Goal: Task Accomplishment & Management: Manage account settings

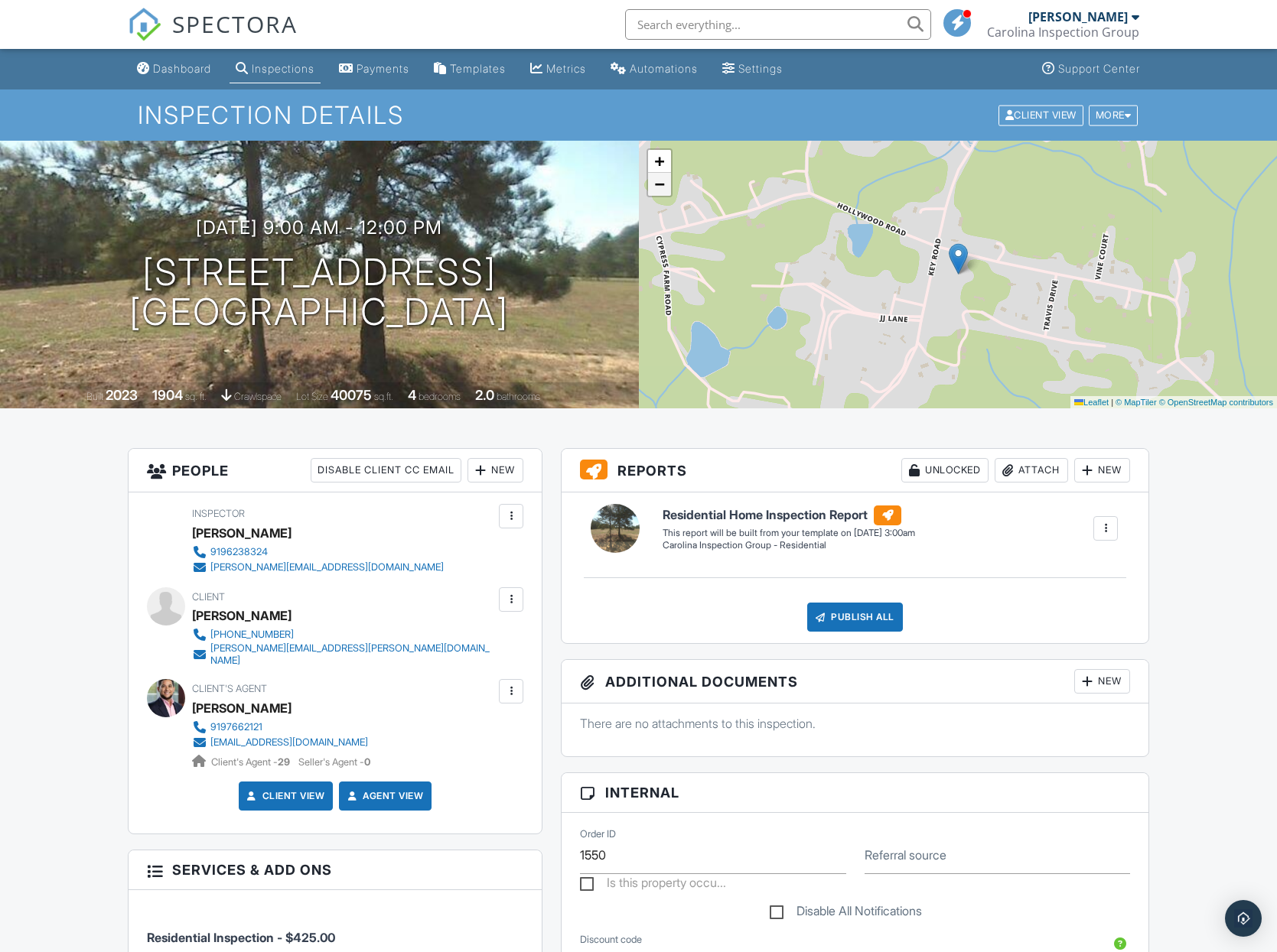
click at [664, 192] on link "−" at bounding box center [659, 184] width 23 height 23
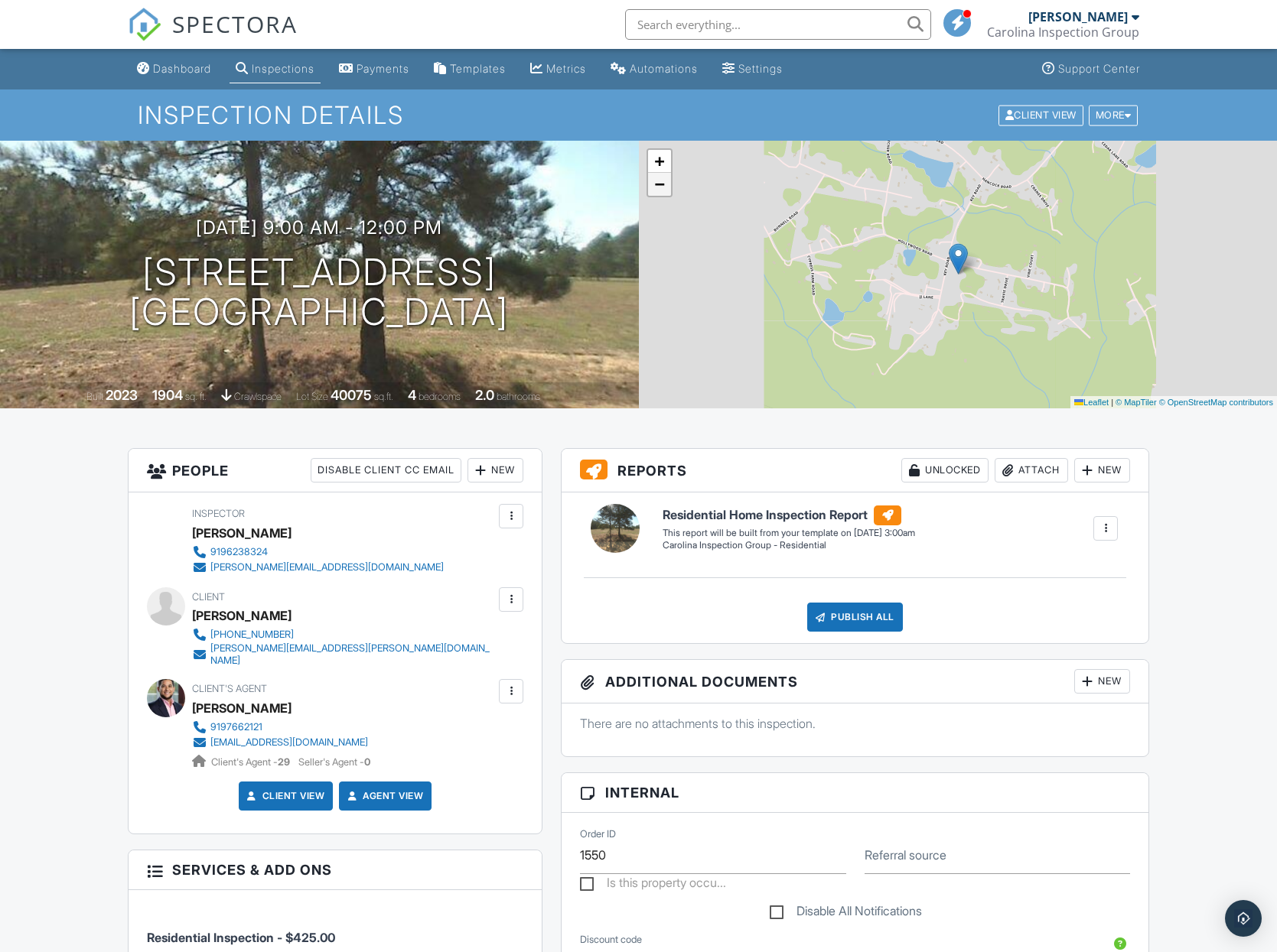
click at [664, 192] on link "−" at bounding box center [659, 184] width 23 height 23
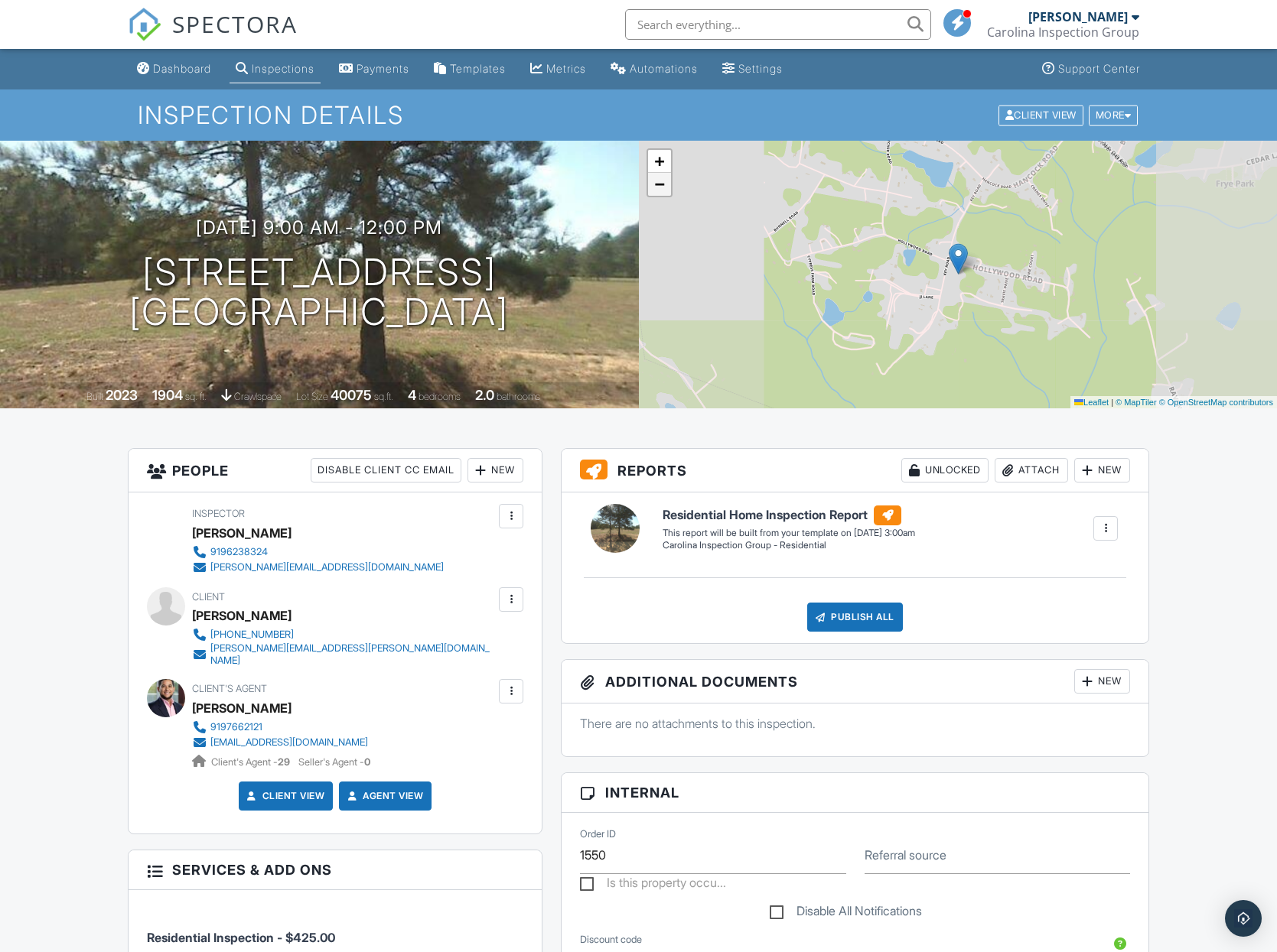
click at [664, 192] on link "−" at bounding box center [659, 184] width 23 height 23
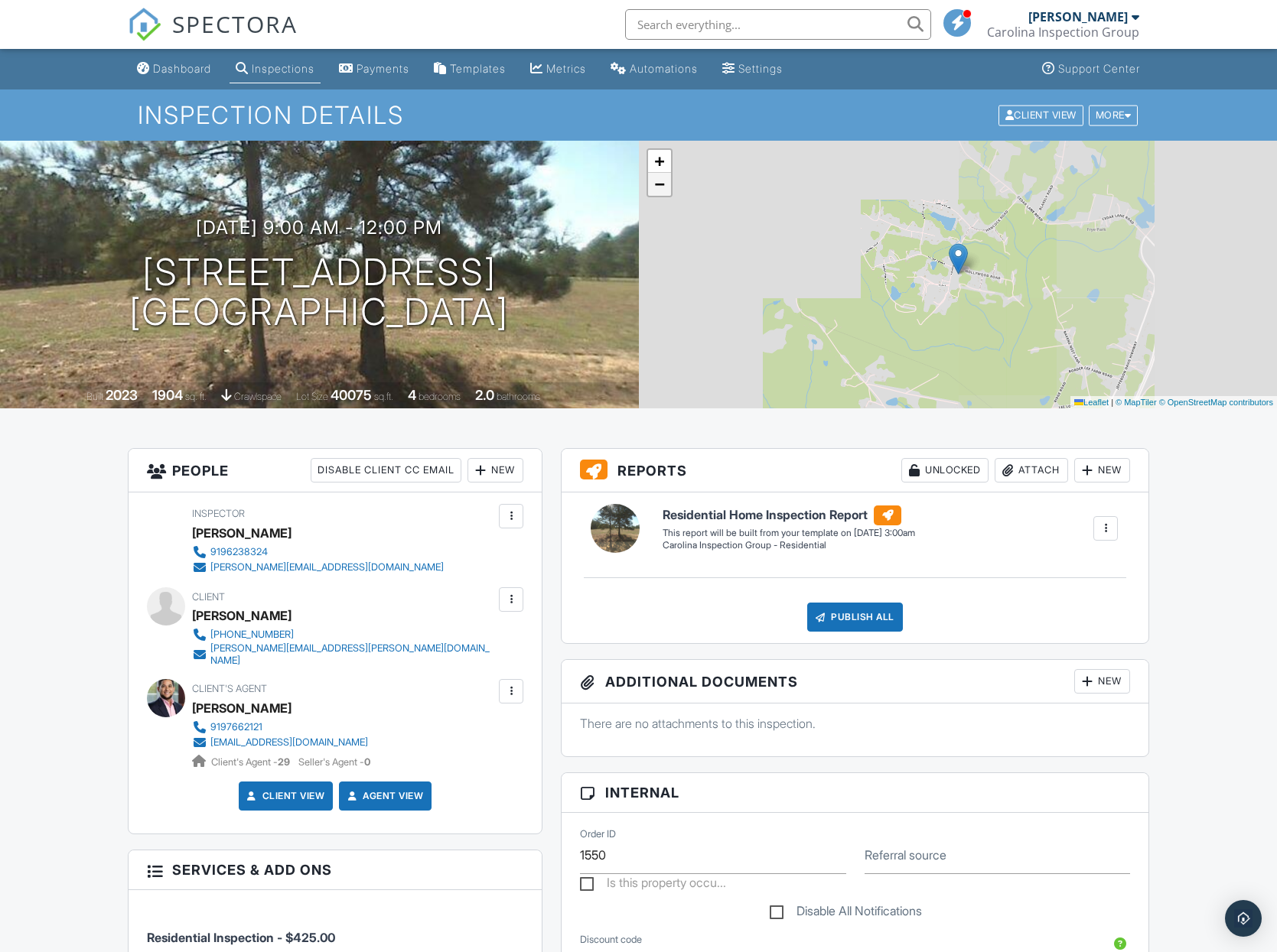
click at [664, 192] on link "−" at bounding box center [659, 184] width 23 height 23
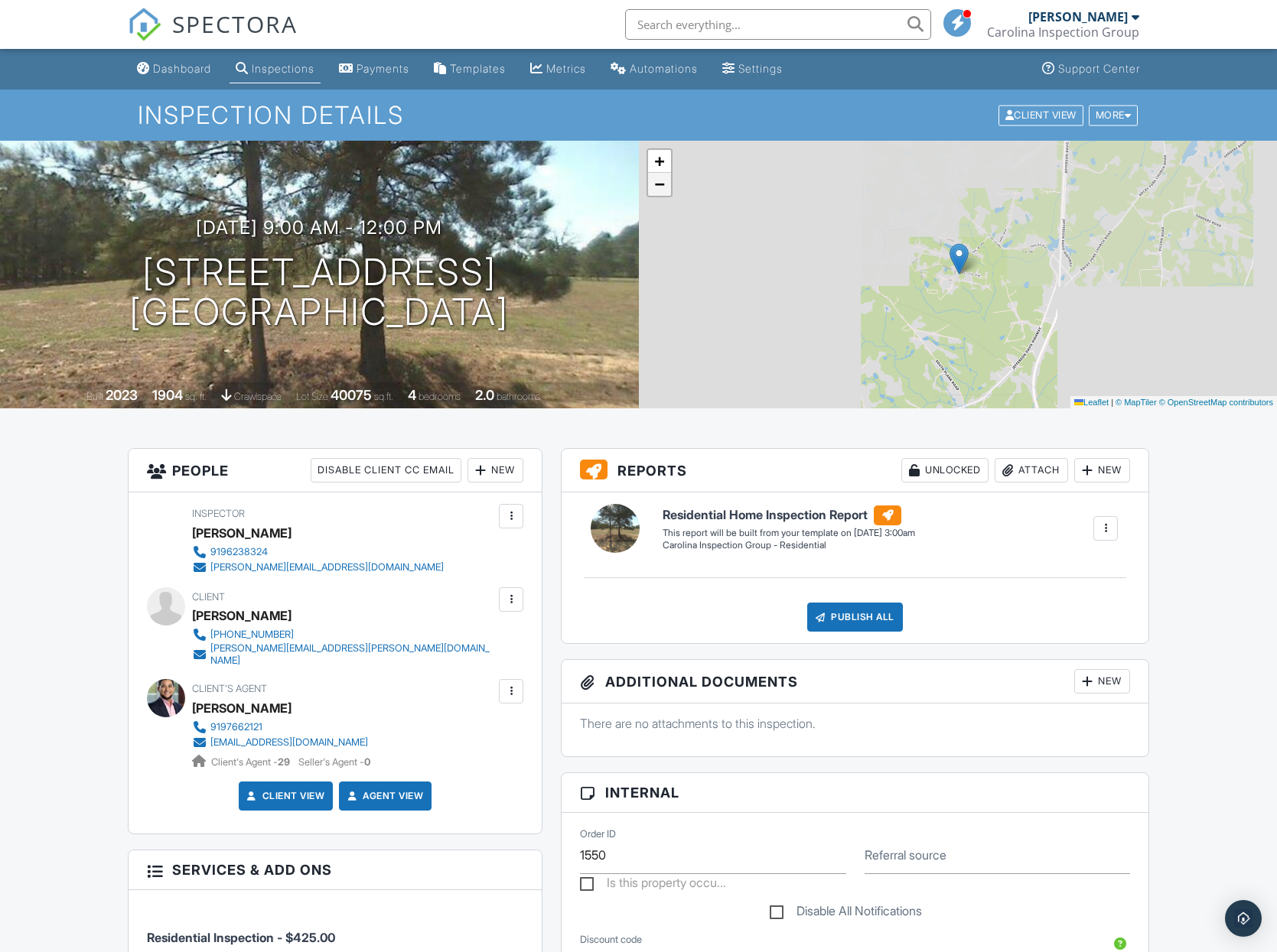
click at [664, 192] on link "−" at bounding box center [659, 184] width 23 height 23
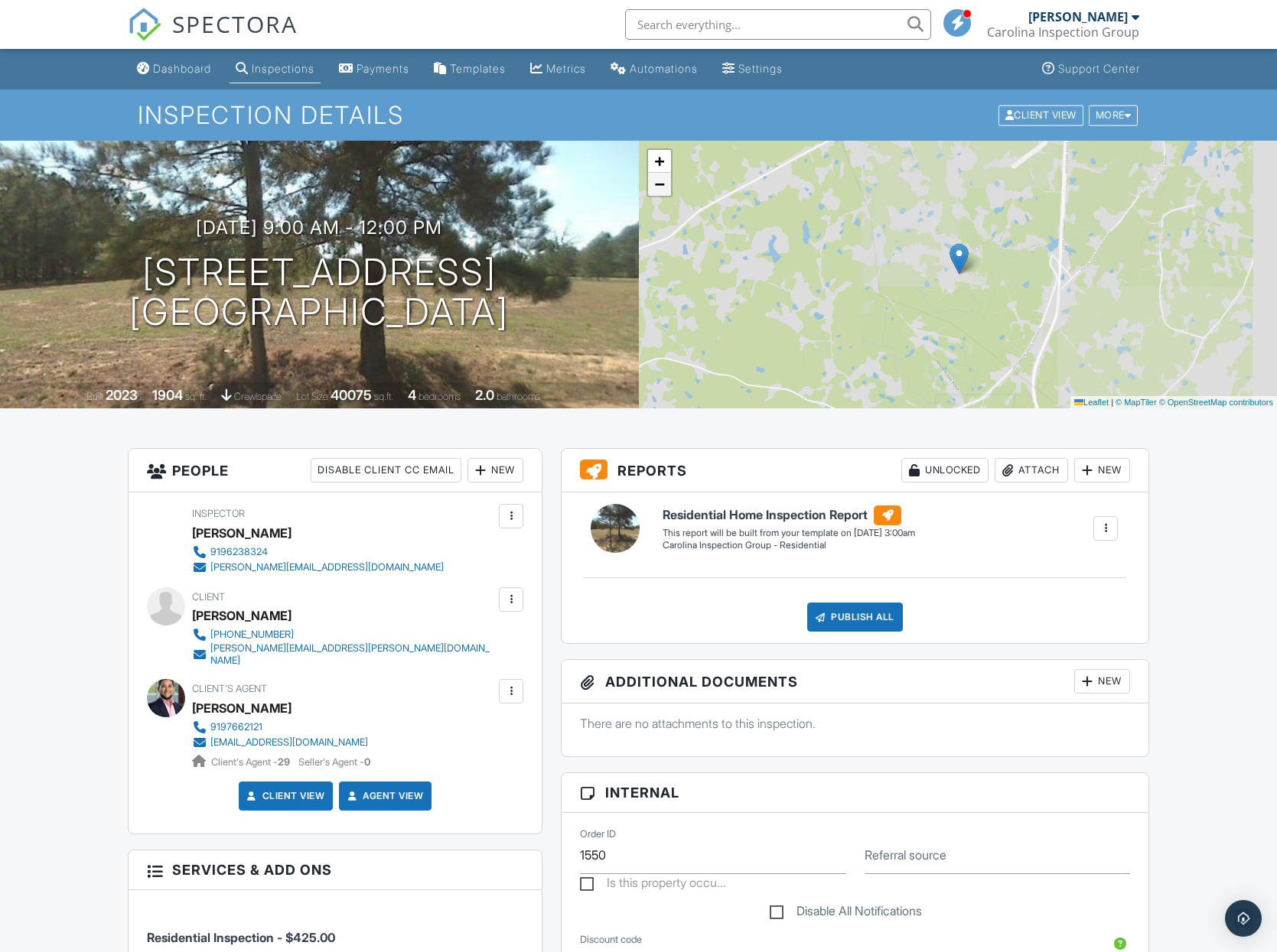
click at [664, 192] on link "−" at bounding box center [659, 184] width 23 height 23
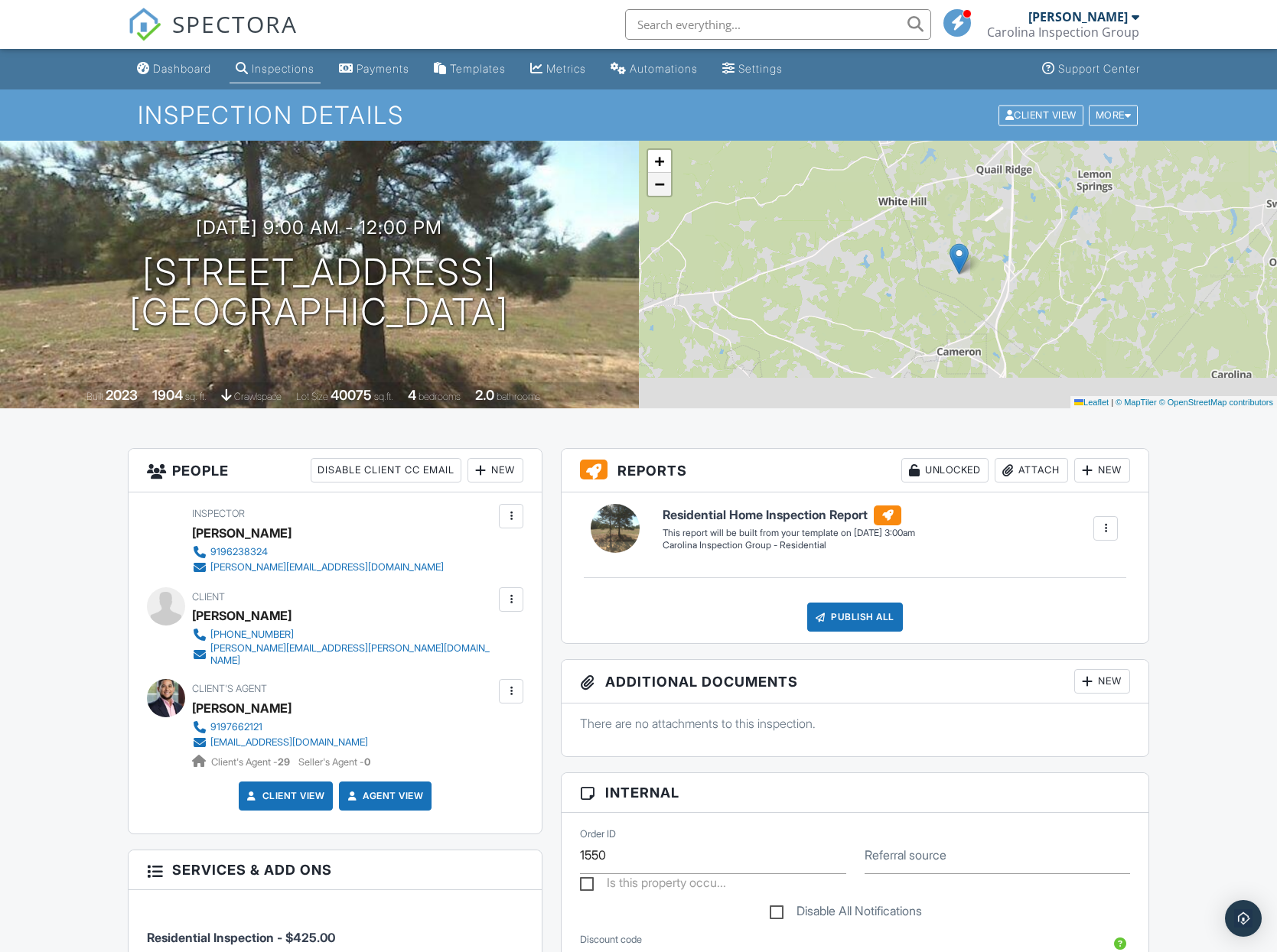
click at [664, 192] on link "−" at bounding box center [659, 184] width 23 height 23
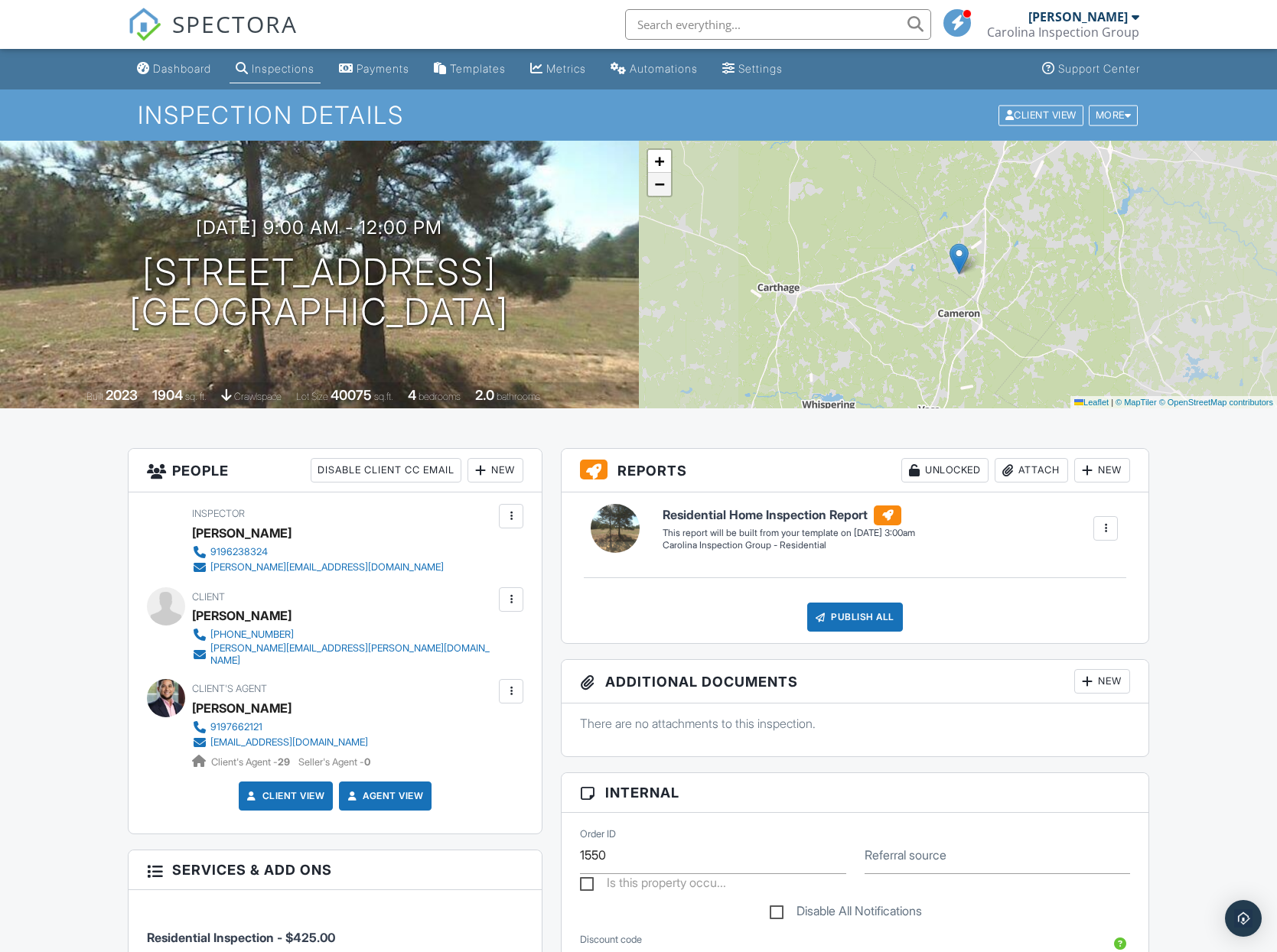
click at [664, 192] on link "−" at bounding box center [659, 184] width 23 height 23
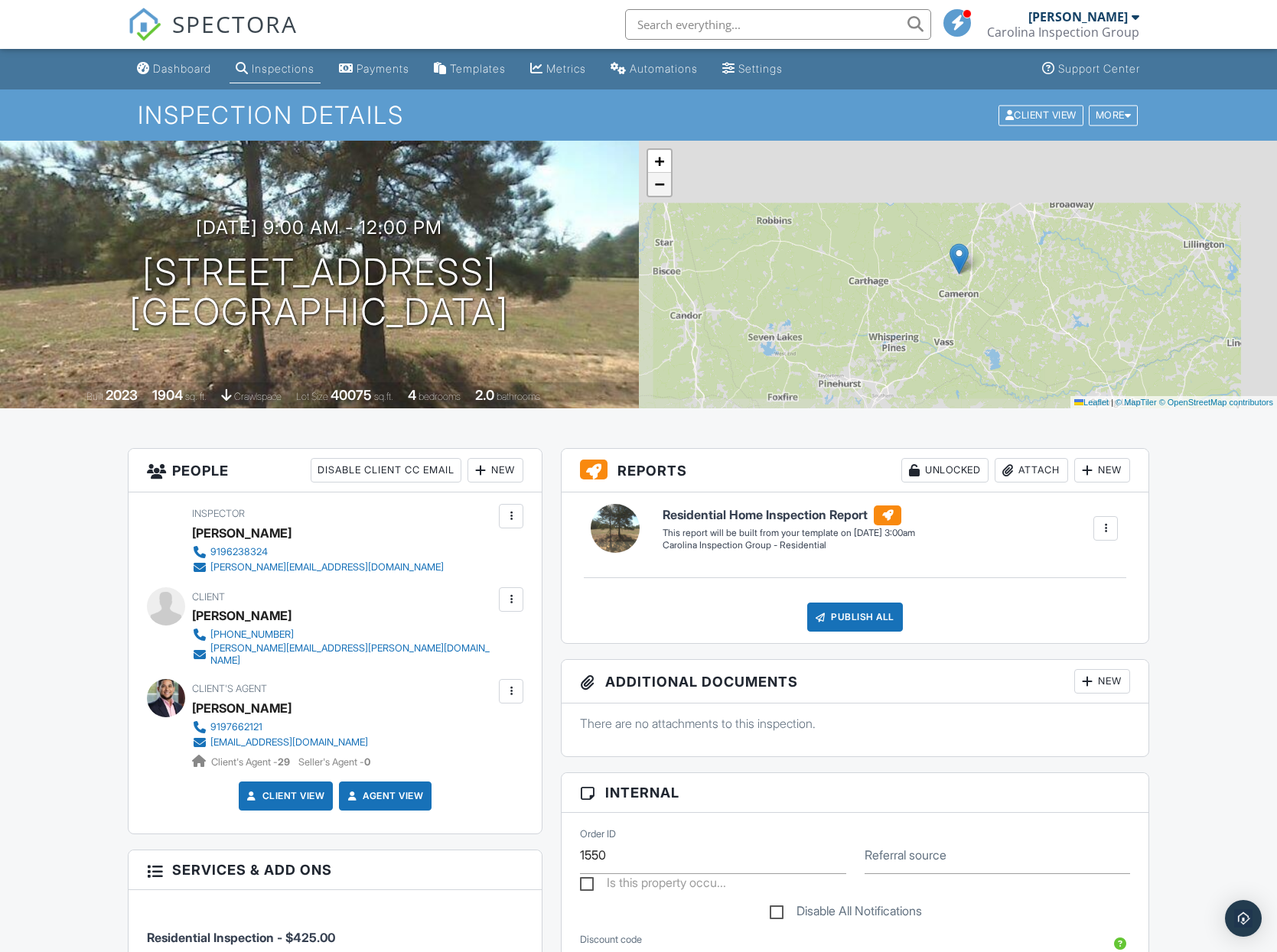
click at [664, 192] on link "−" at bounding box center [659, 184] width 23 height 23
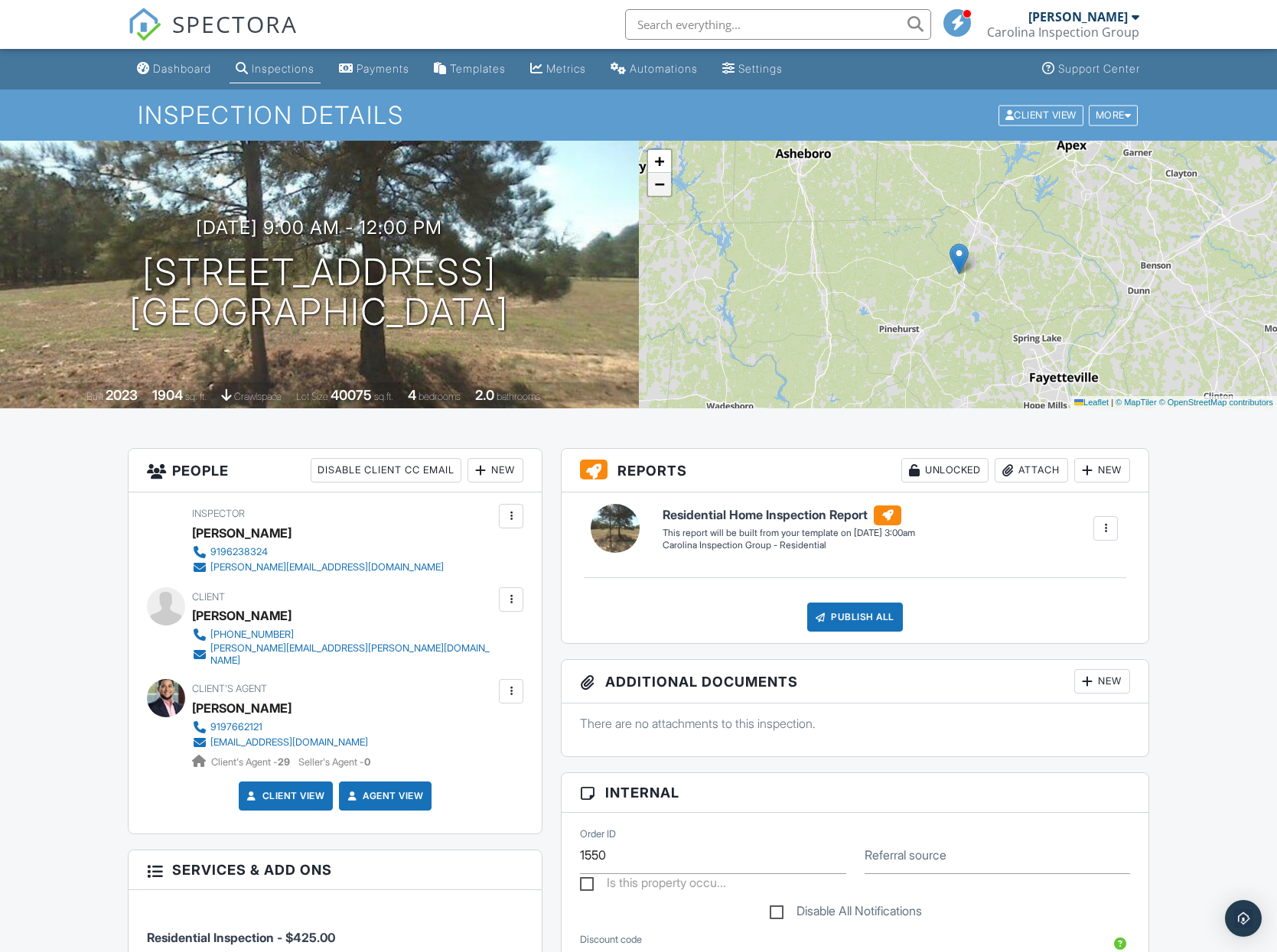
click at [664, 192] on link "−" at bounding box center [659, 184] width 23 height 23
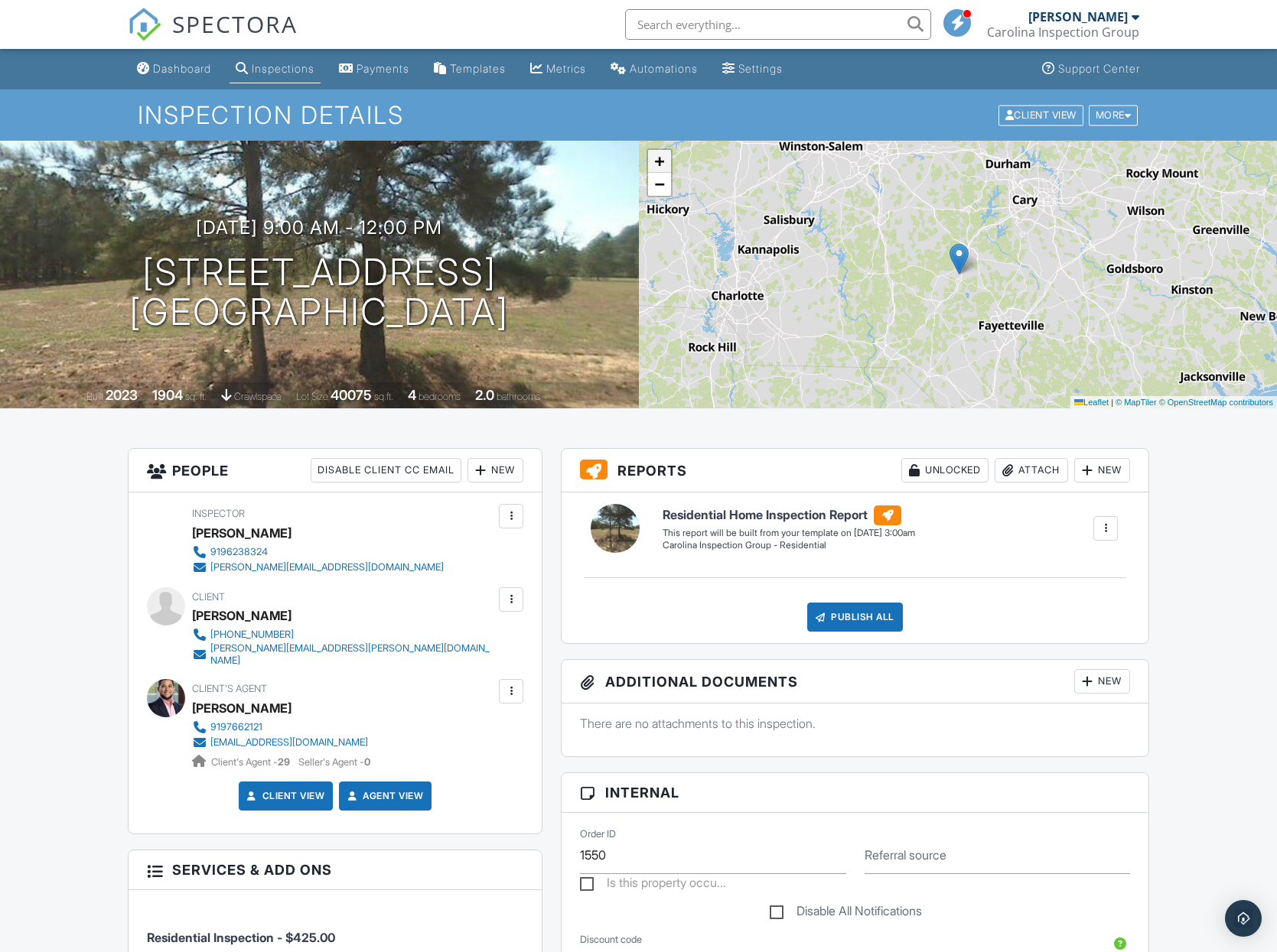
click at [667, 161] on link "+" at bounding box center [659, 161] width 23 height 23
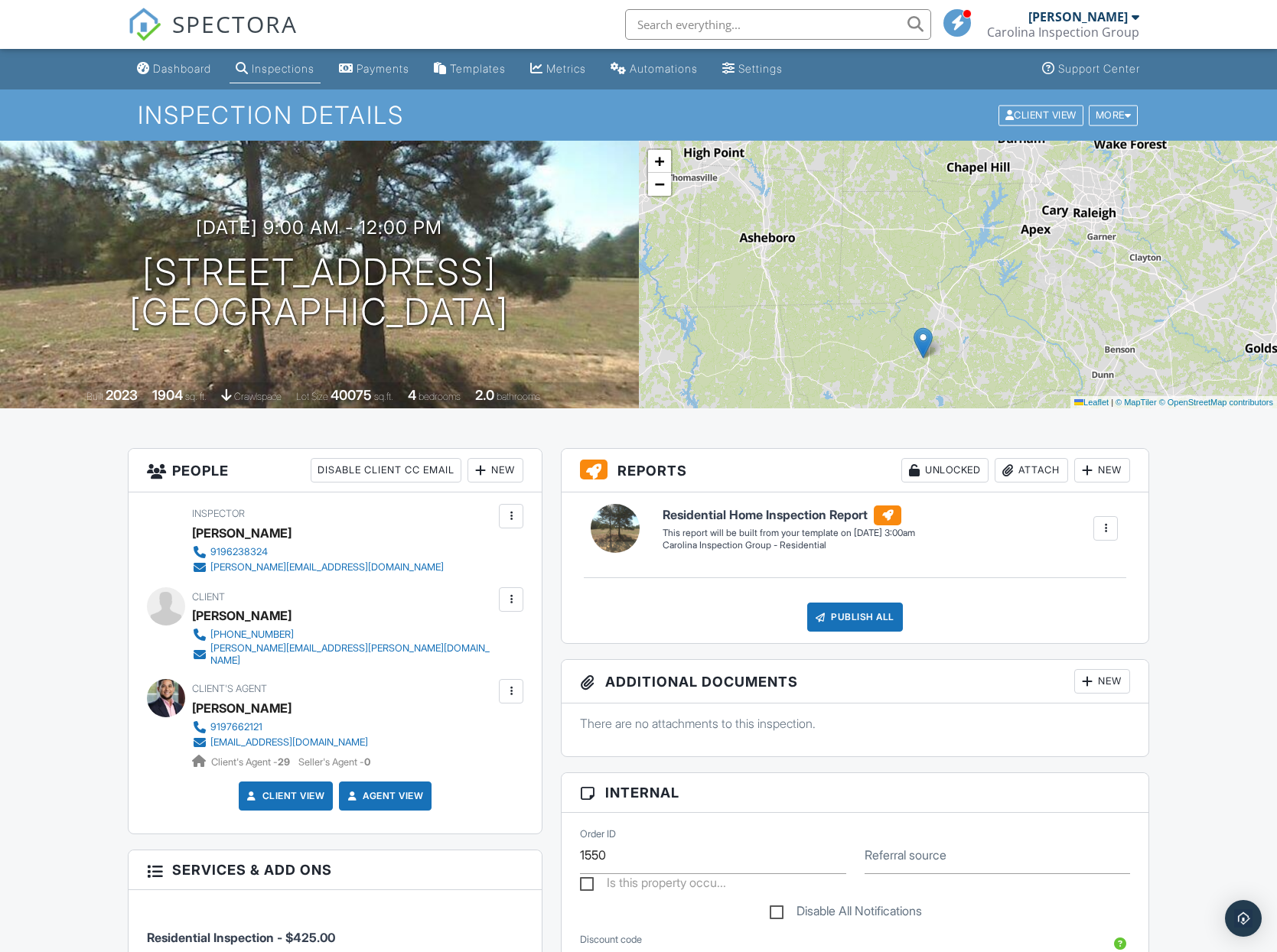
drag, startPoint x: 898, startPoint y: 200, endPoint x: 862, endPoint y: 284, distance: 91.4
click at [862, 284] on div "+ − Leaflet | © MapTiler © OpenStreetMap contributors" at bounding box center [958, 274] width 639 height 268
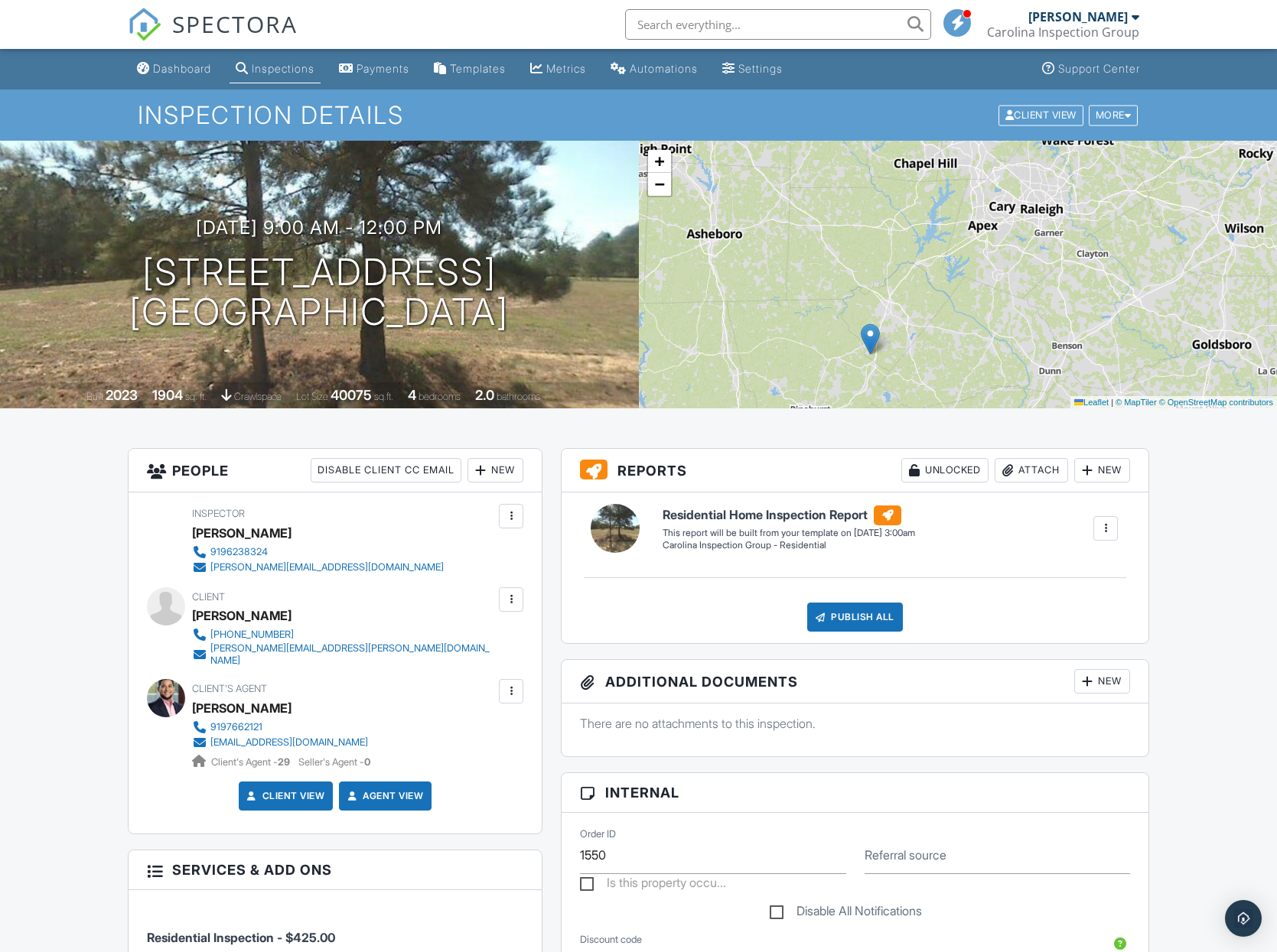
drag, startPoint x: 868, startPoint y: 275, endPoint x: 849, endPoint y: 232, distance: 47.0
click at [849, 232] on div "+ − Leaflet | © MapTiler © OpenStreetMap contributors" at bounding box center [958, 274] width 639 height 268
click at [667, 165] on link "+" at bounding box center [659, 161] width 23 height 23
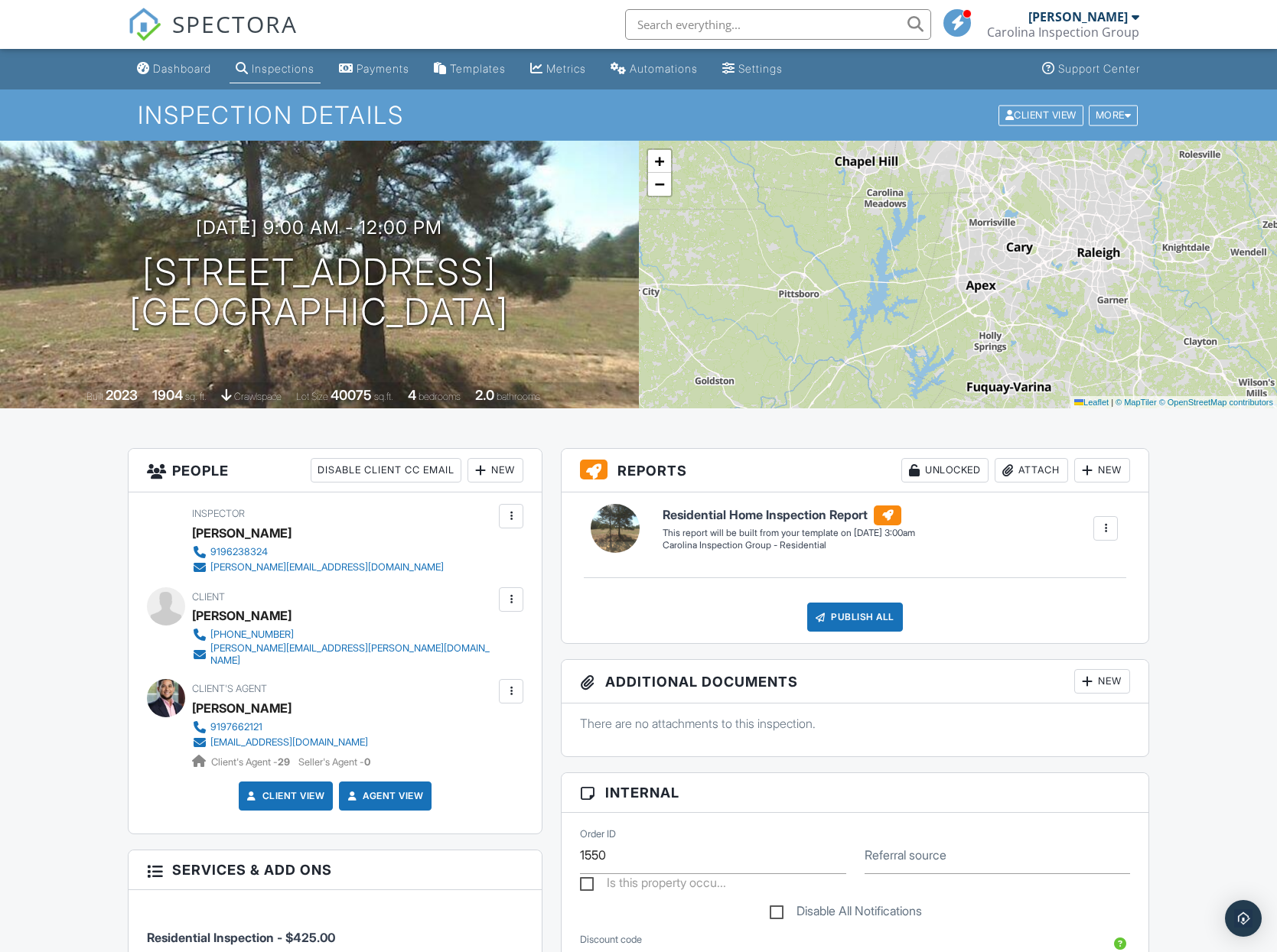
drag, startPoint x: 882, startPoint y: 203, endPoint x: 856, endPoint y: 311, distance: 111.1
click at [856, 311] on div "+ − Leaflet | © MapTiler © OpenStreetMap contributors" at bounding box center [958, 274] width 639 height 268
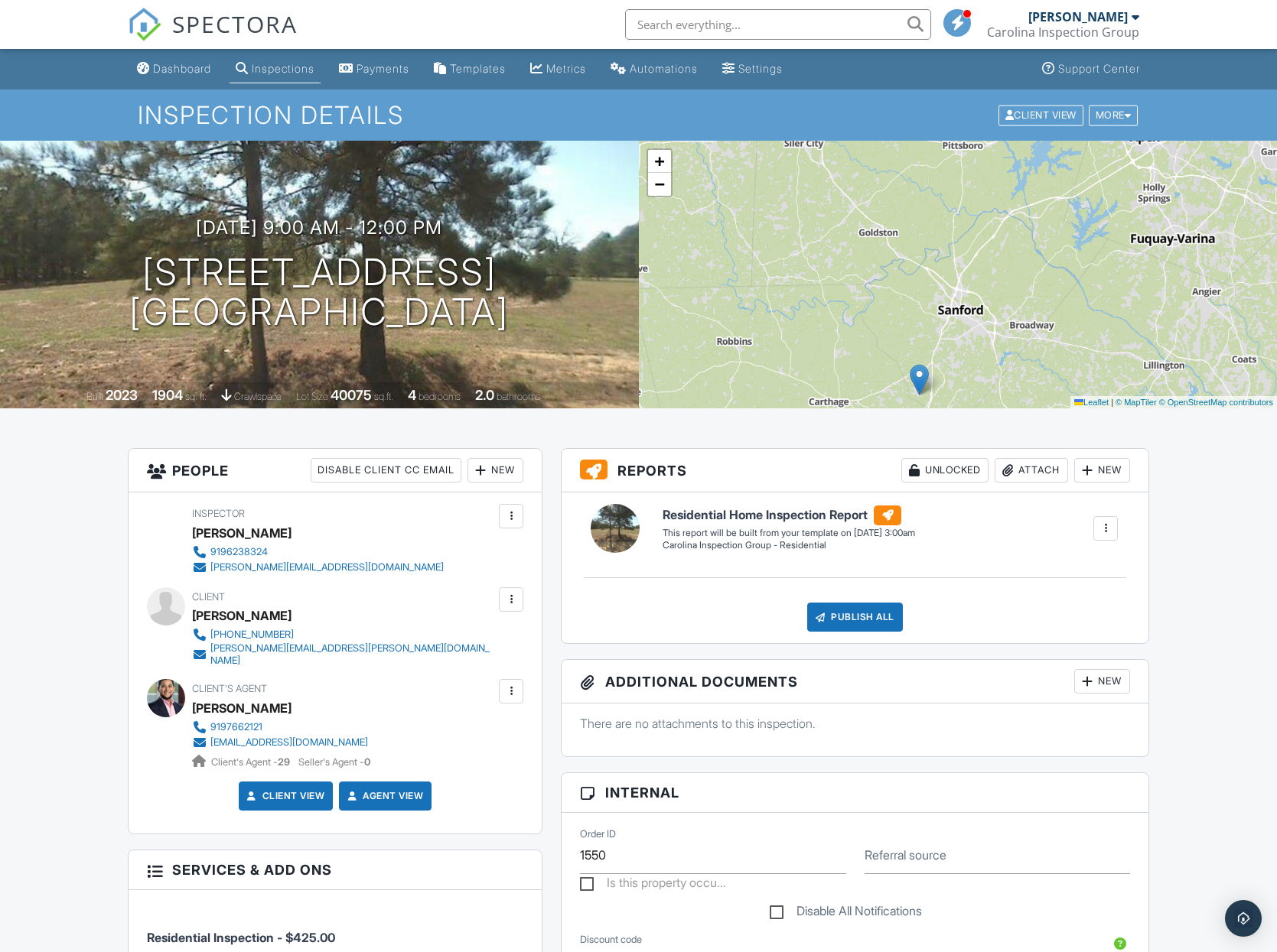
drag, startPoint x: 946, startPoint y: 285, endPoint x: 1122, endPoint y: 133, distance: 232.6
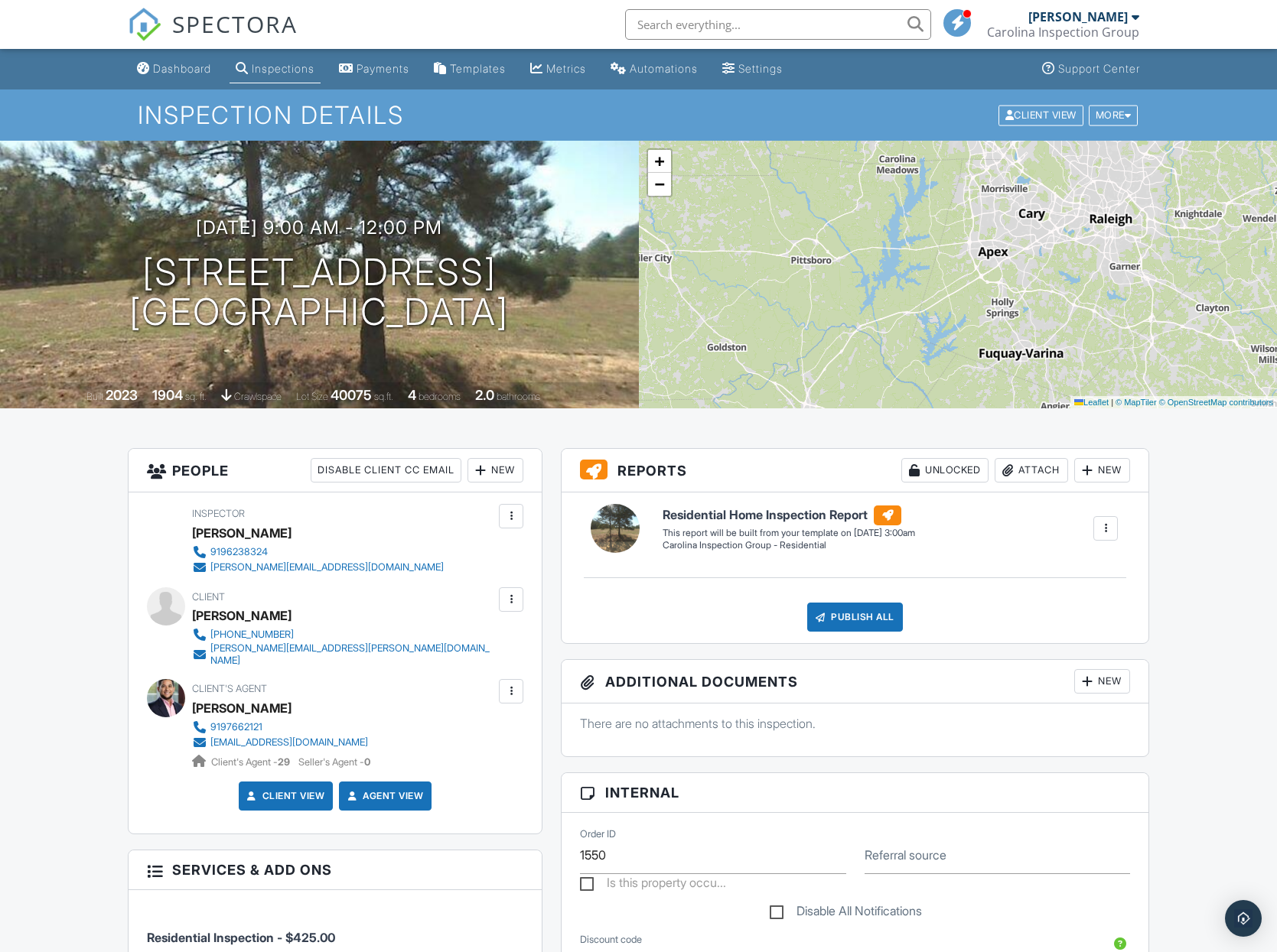
drag, startPoint x: 1111, startPoint y: 204, endPoint x: 946, endPoint y: 322, distance: 202.9
click at [946, 322] on div "+ − Leaflet | © MapTiler © OpenStreetMap contributors" at bounding box center [958, 274] width 639 height 268
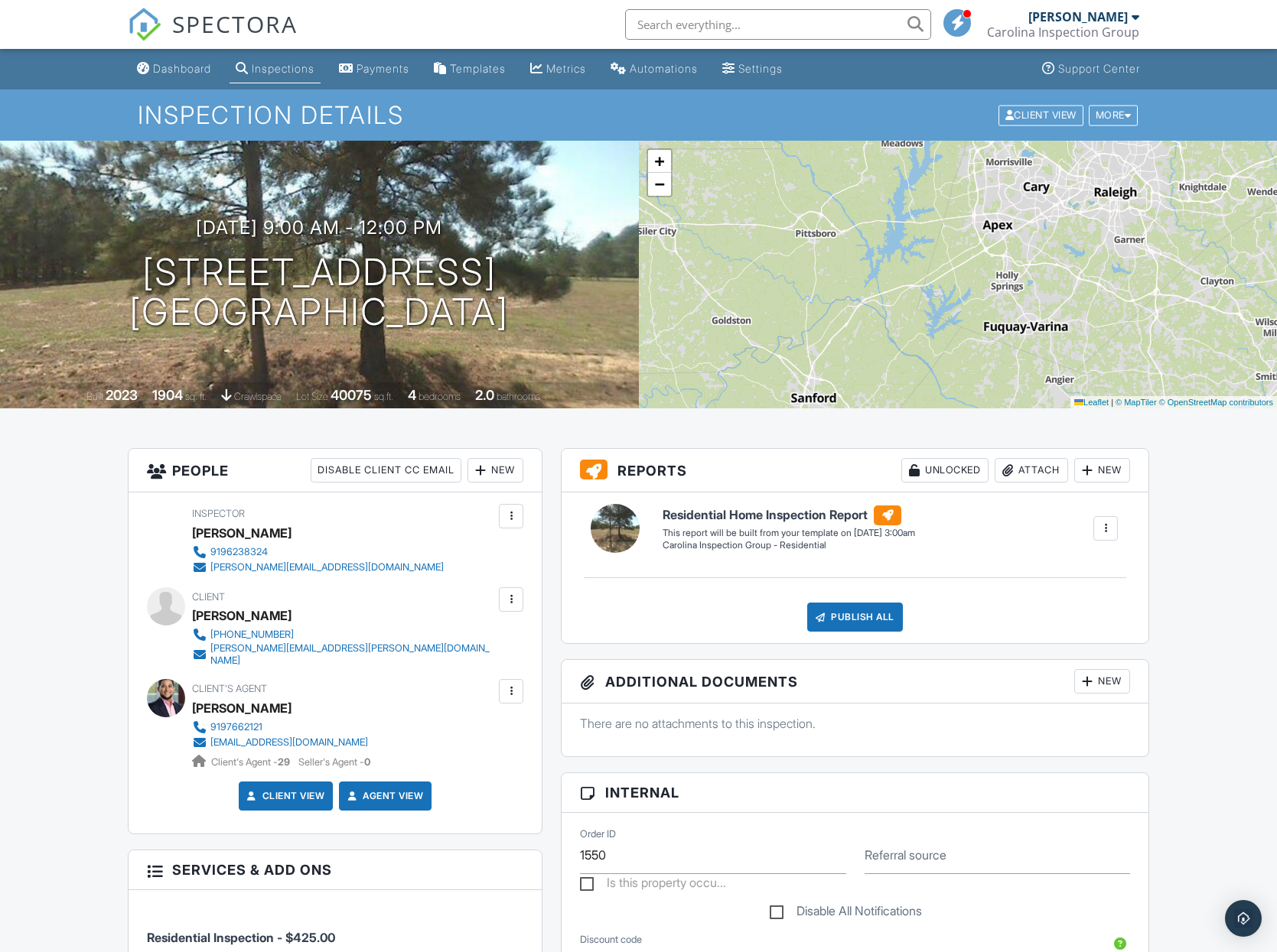
drag, startPoint x: 831, startPoint y: 307, endPoint x: 812, endPoint y: 295, distance: 22.5
click at [812, 295] on div "+ − Leaflet | © MapTiler © OpenStreetMap contributors" at bounding box center [958, 274] width 639 height 268
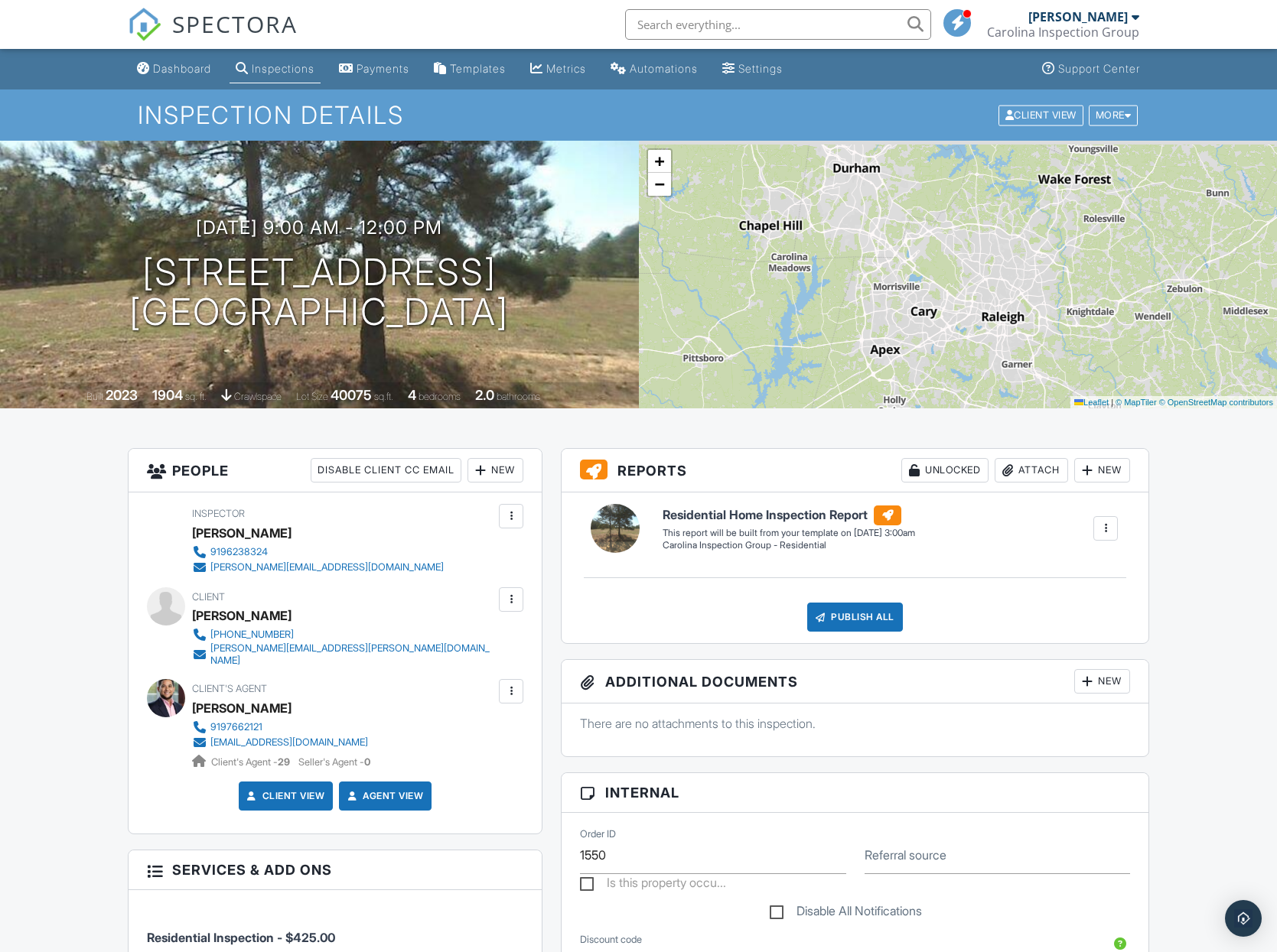
drag, startPoint x: 962, startPoint y: 192, endPoint x: 873, endPoint y: 302, distance: 141.5
click at [873, 302] on div "+ − Leaflet | © MapTiler © OpenStreetMap contributors" at bounding box center [958, 274] width 639 height 268
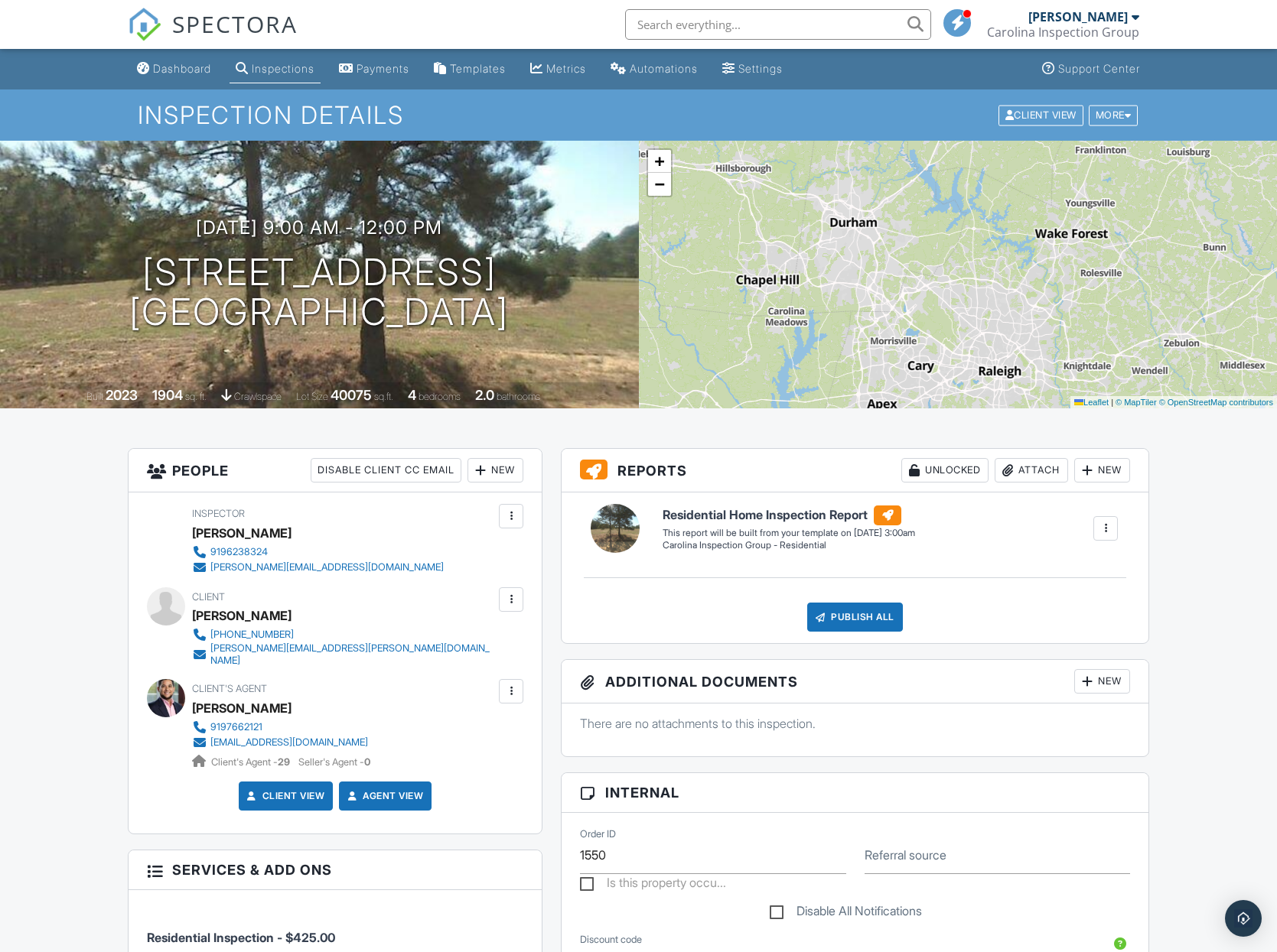
drag, startPoint x: 852, startPoint y: 255, endPoint x: 849, endPoint y: 309, distance: 54.1
click at [849, 309] on div "+ − Leaflet | © MapTiler © OpenStreetMap contributors" at bounding box center [958, 274] width 639 height 268
drag, startPoint x: 128, startPoint y: 263, endPoint x: 501, endPoint y: 311, distance: 376.1
click at [501, 311] on div "[DATE] 9:00 am - 12:00 pm [STREET_ADDRESS] [GEOGRAPHIC_DATA]" at bounding box center [319, 275] width 639 height 116
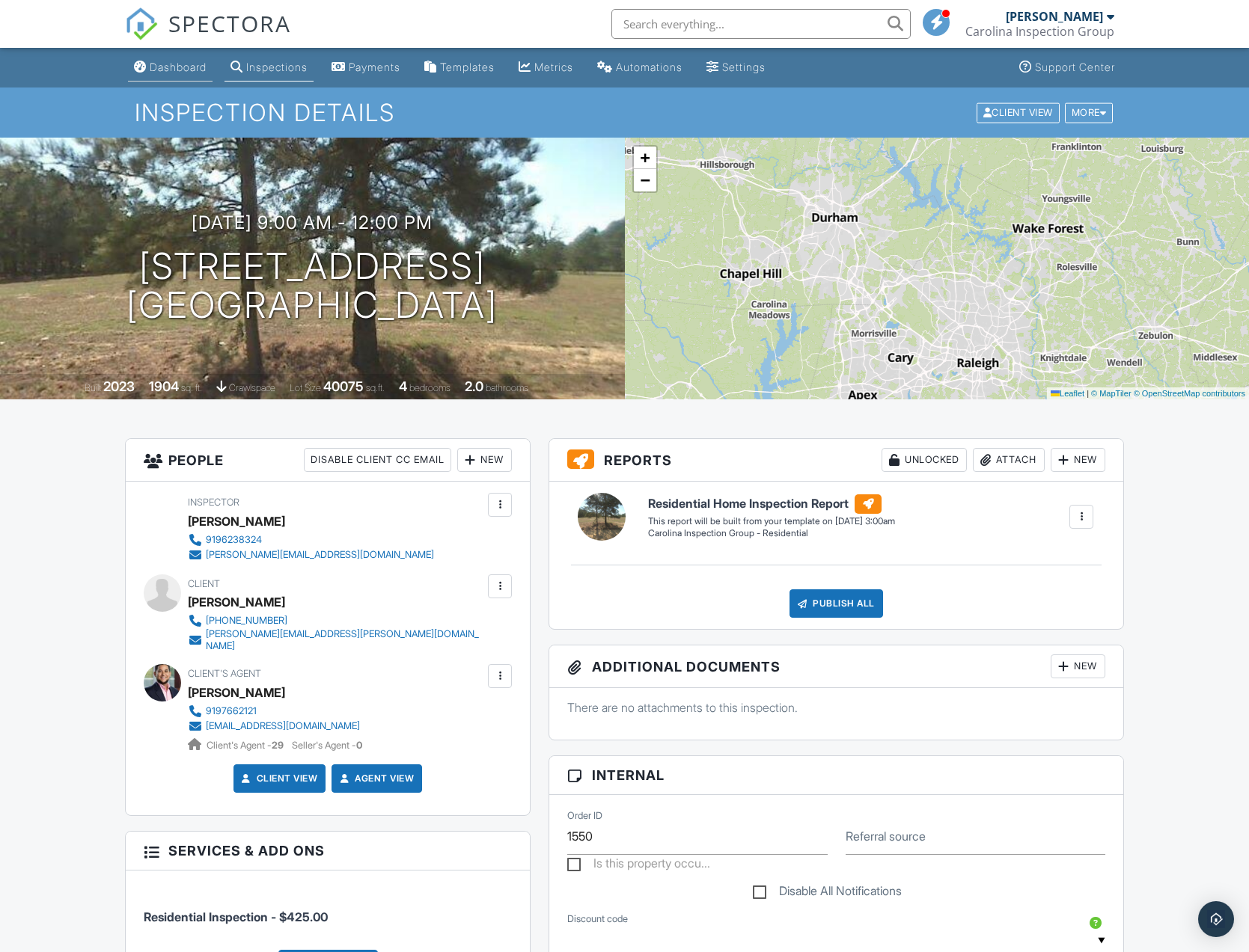
click at [173, 62] on div "Dashboard" at bounding box center [178, 67] width 57 height 12
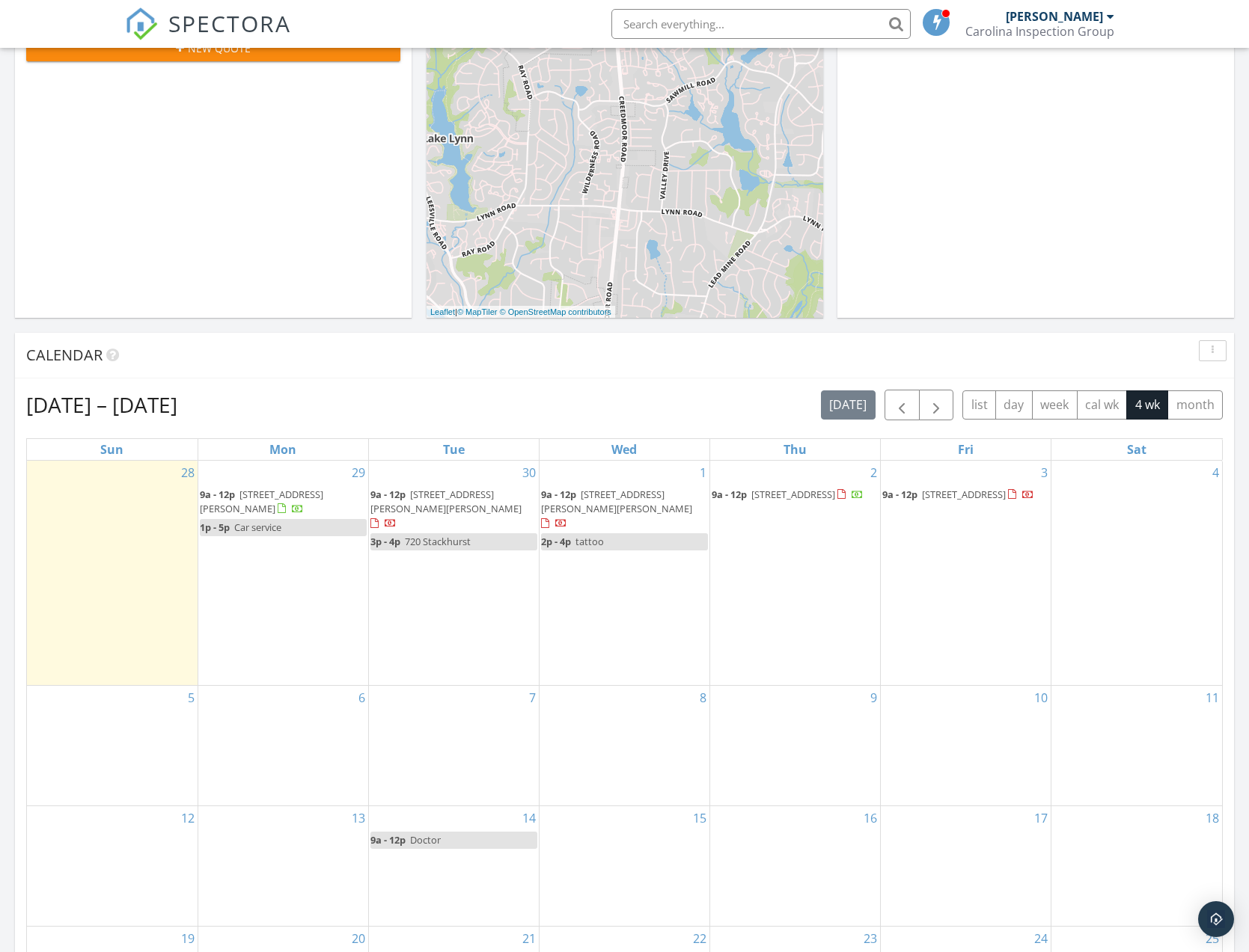
scroll to position [365, 0]
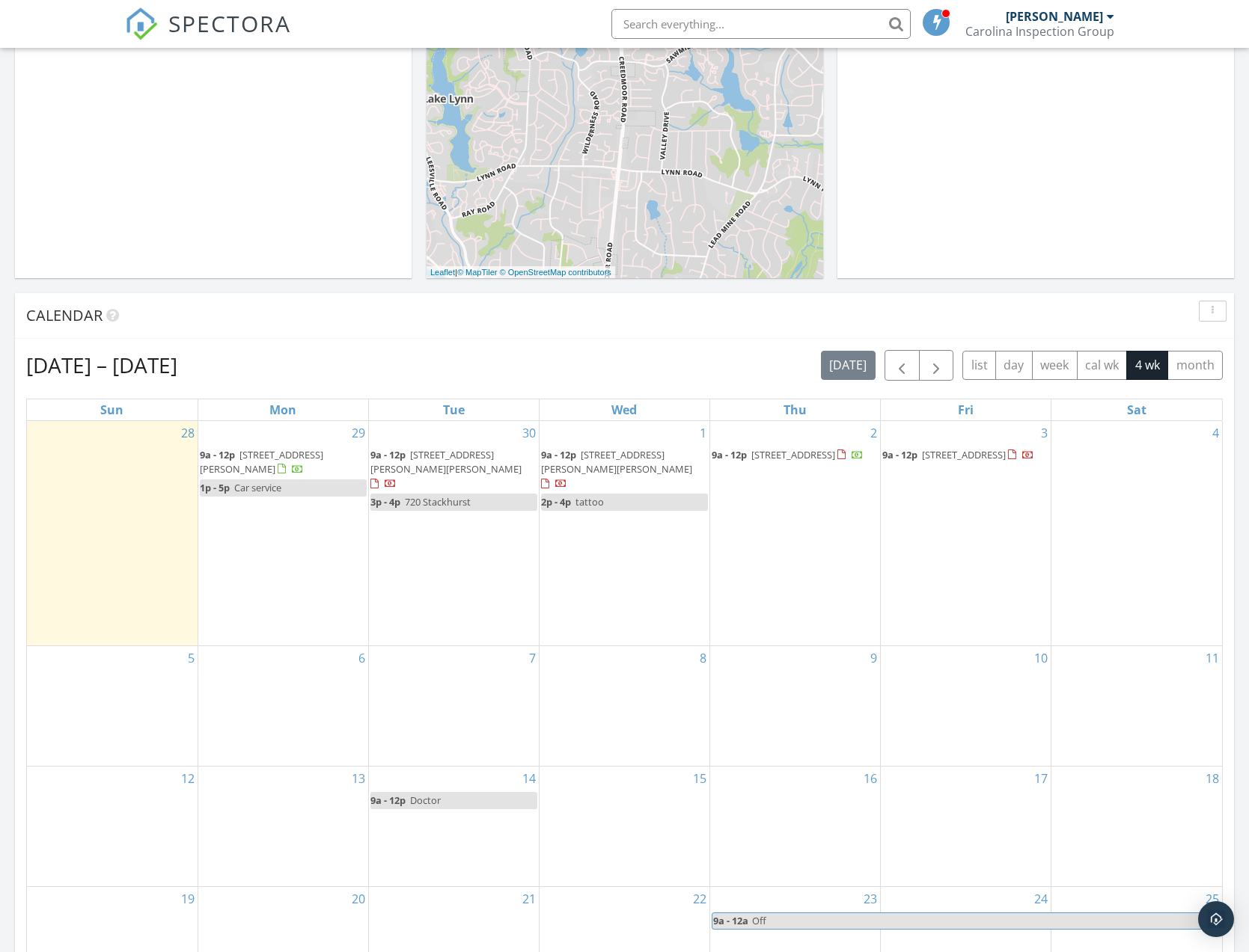
click at [272, 487] on span "Car service" at bounding box center [258, 487] width 47 height 13
click at [587, 669] on div at bounding box center [624, 476] width 1249 height 952
